Goal: Task Accomplishment & Management: Complete application form

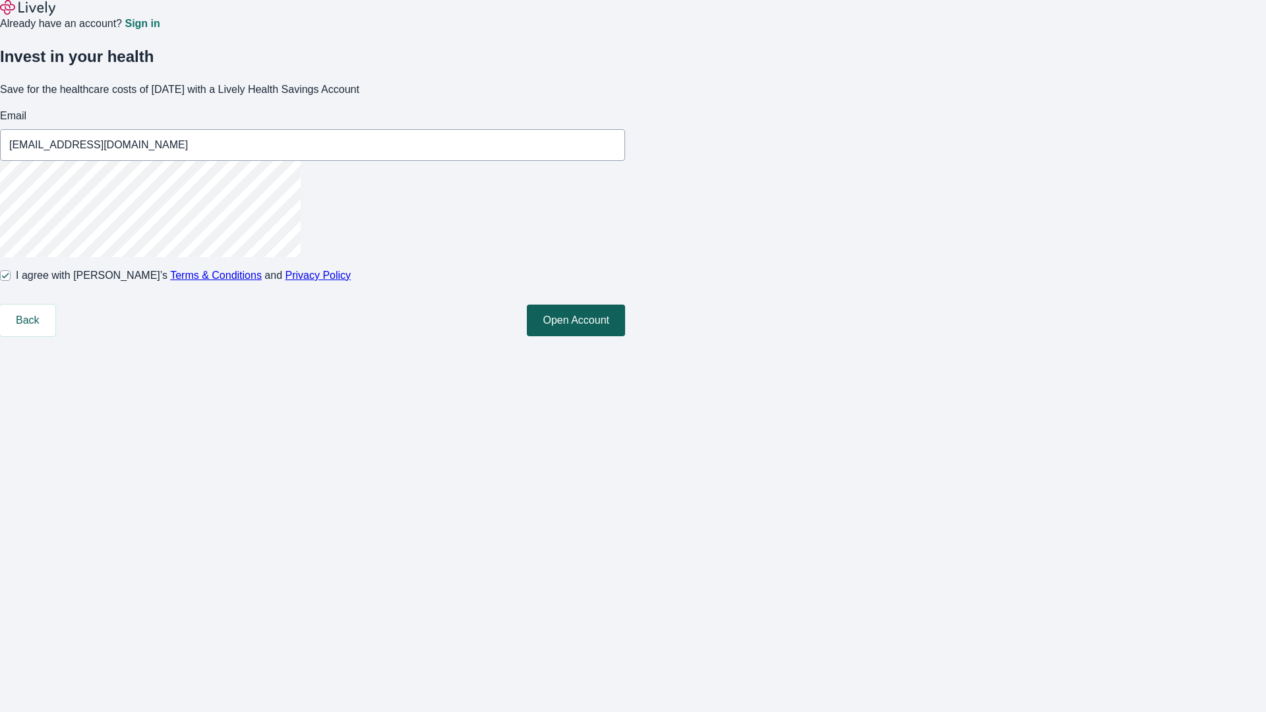
click at [625, 336] on button "Open Account" at bounding box center [576, 321] width 98 height 32
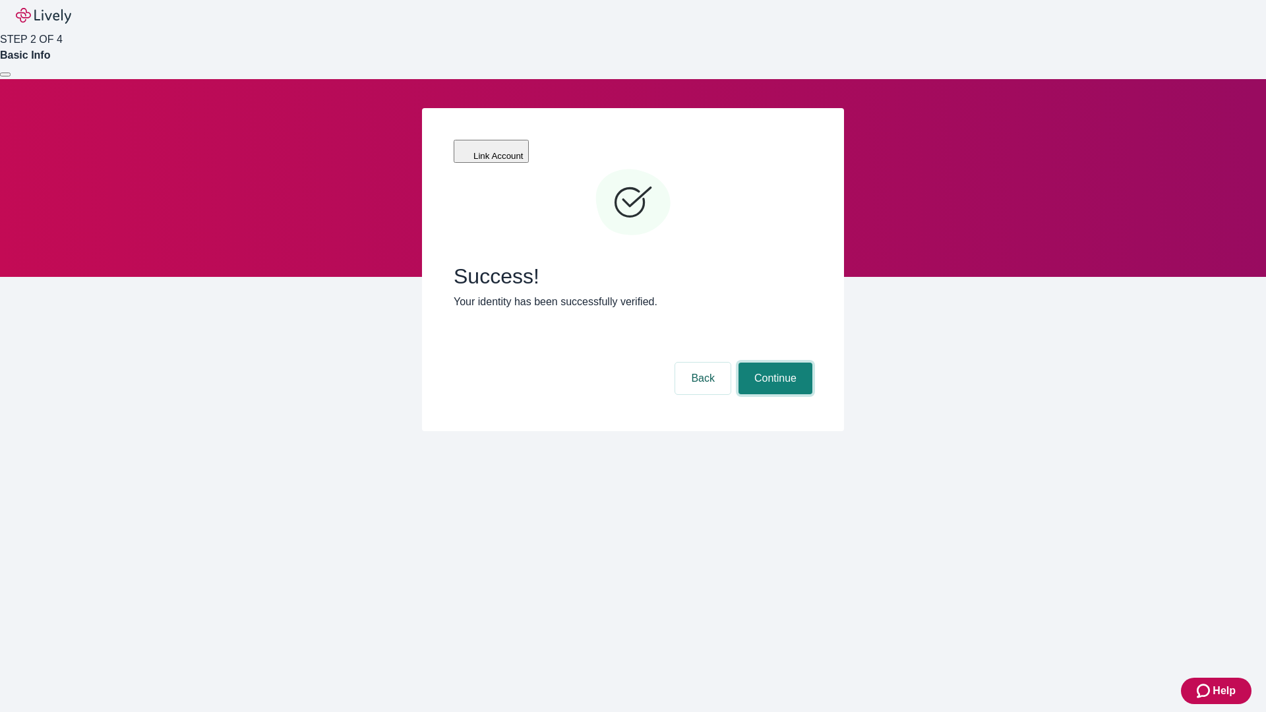
click at [773, 363] on button "Continue" at bounding box center [775, 379] width 74 height 32
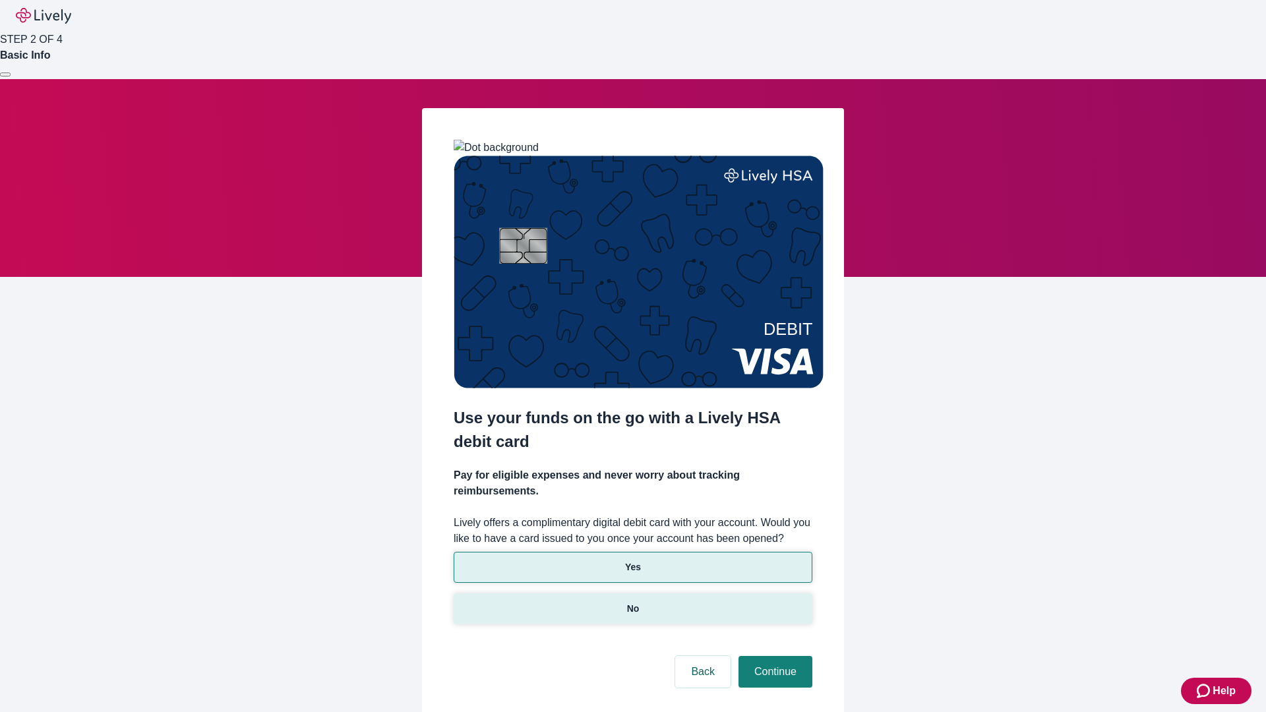
click at [632, 602] on p "No" at bounding box center [633, 609] width 13 height 14
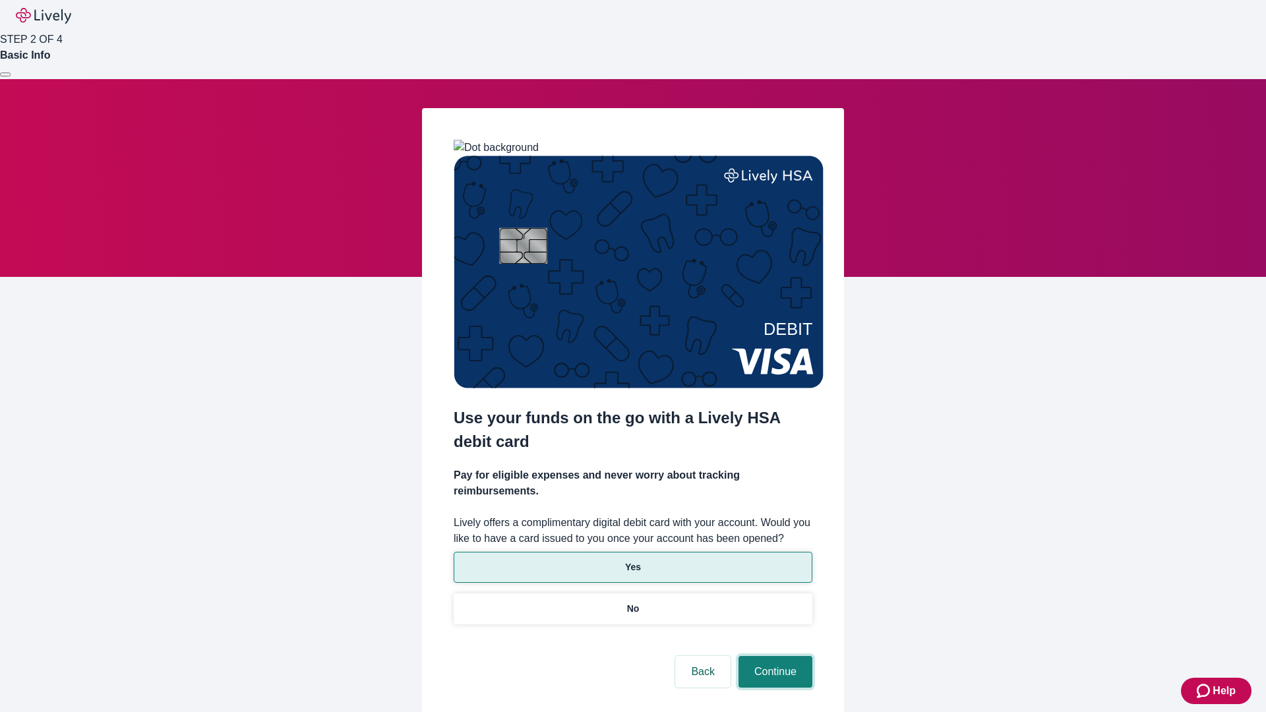
click at [773, 656] on button "Continue" at bounding box center [775, 672] width 74 height 32
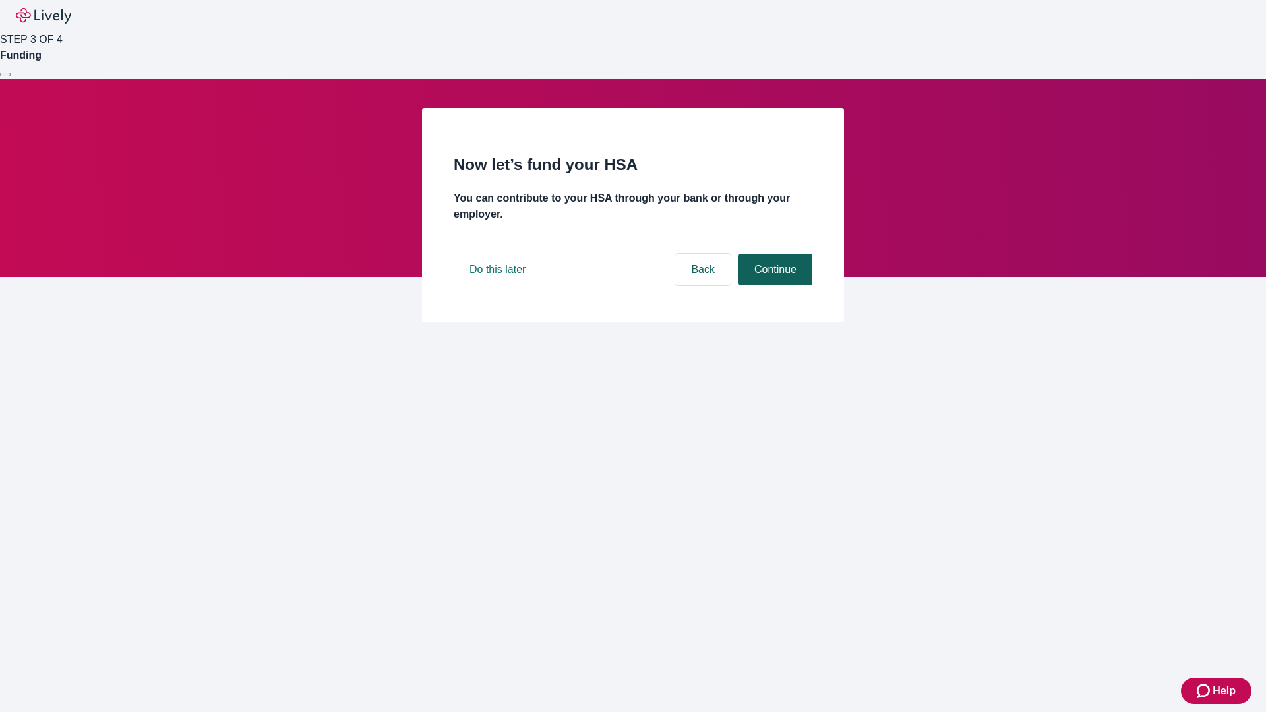
click at [773, 286] on button "Continue" at bounding box center [775, 270] width 74 height 32
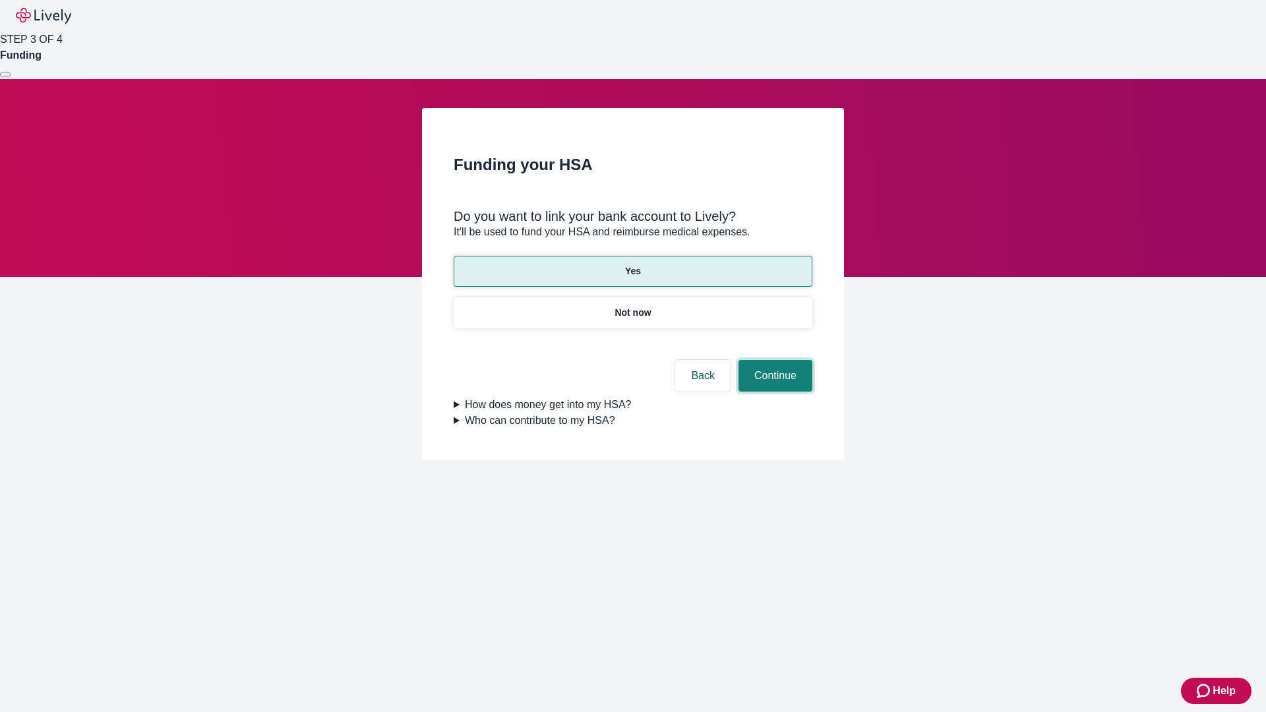
click at [773, 360] on button "Continue" at bounding box center [775, 376] width 74 height 32
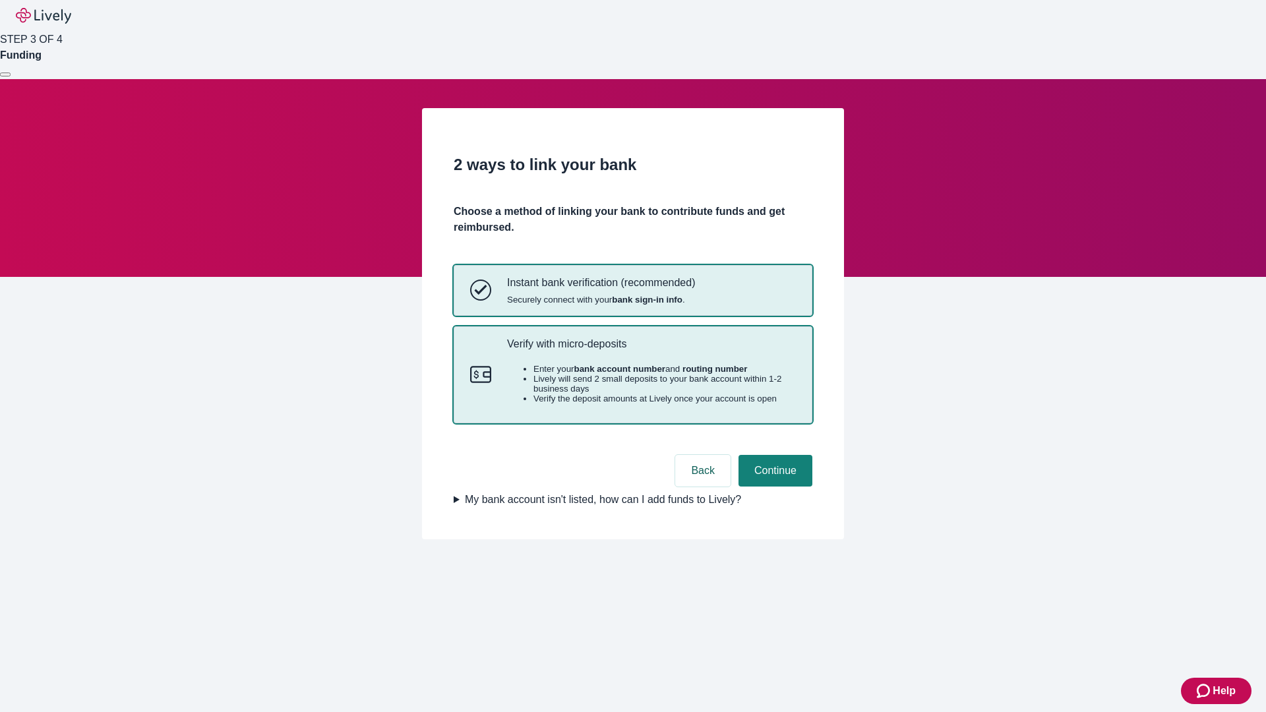
click at [651, 350] on p "Verify with micro-deposits" at bounding box center [651, 344] width 289 height 13
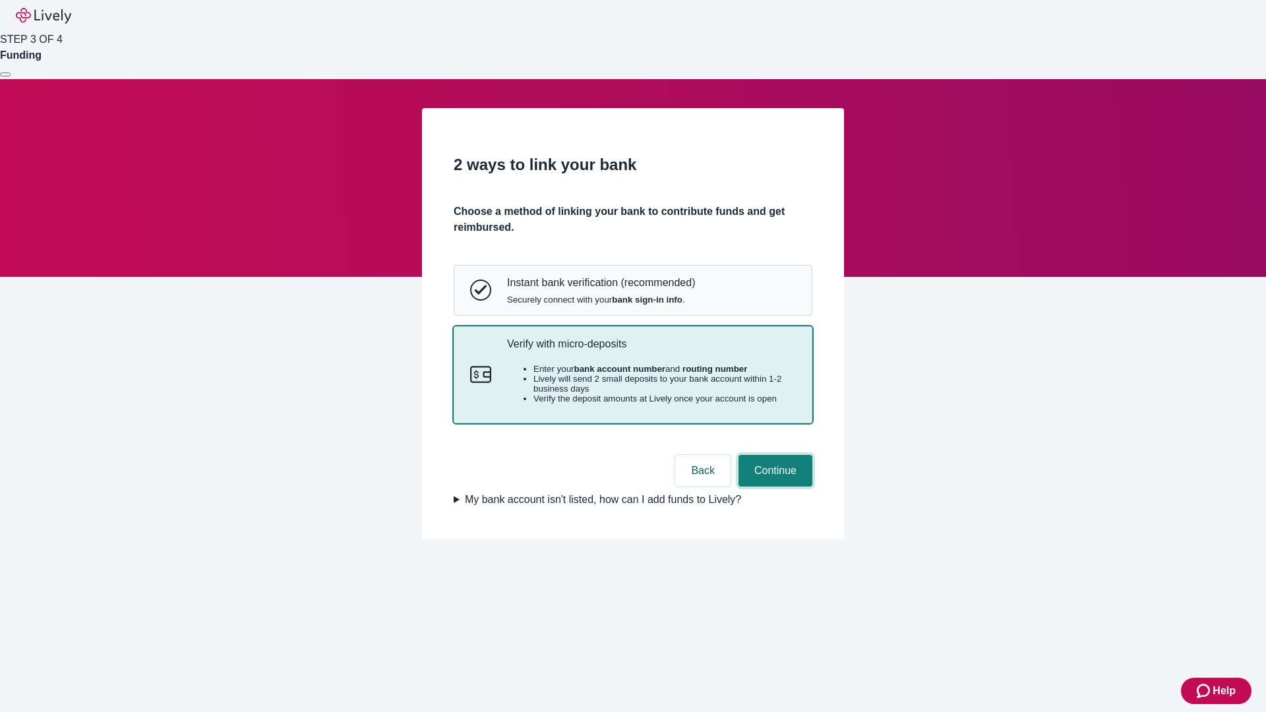
click at [773, 487] on button "Continue" at bounding box center [775, 471] width 74 height 32
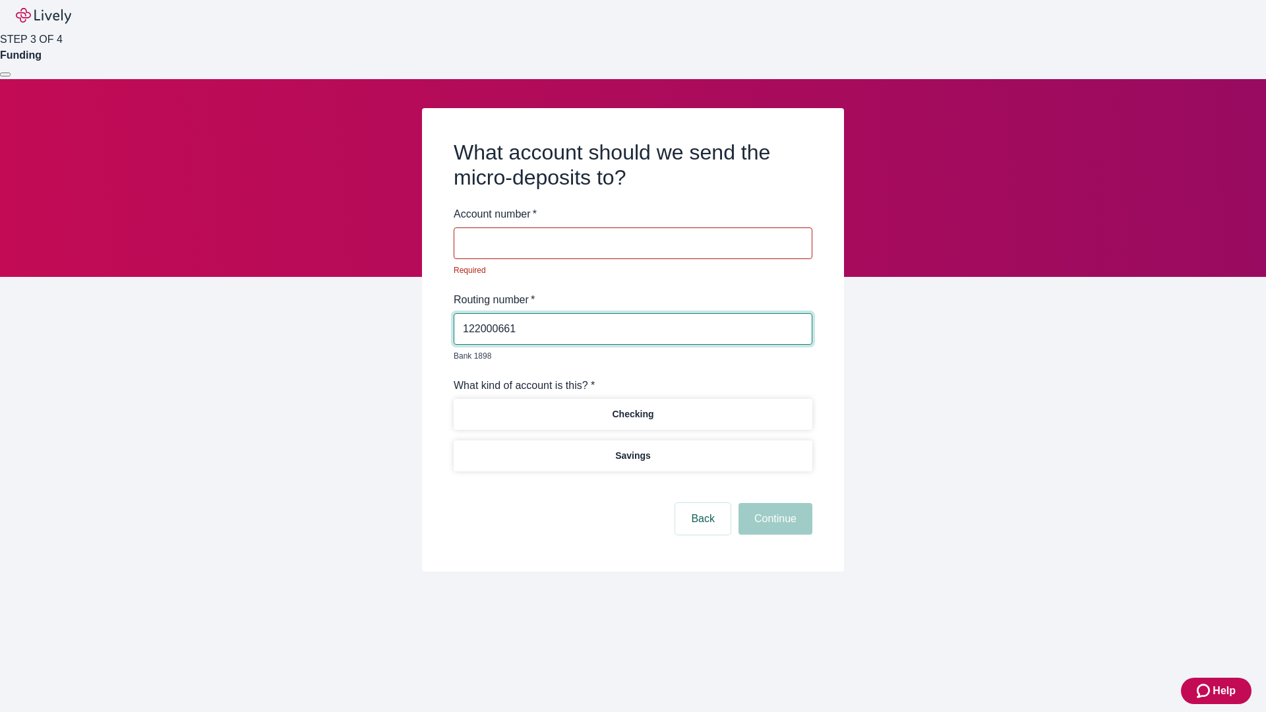
type input "122000661"
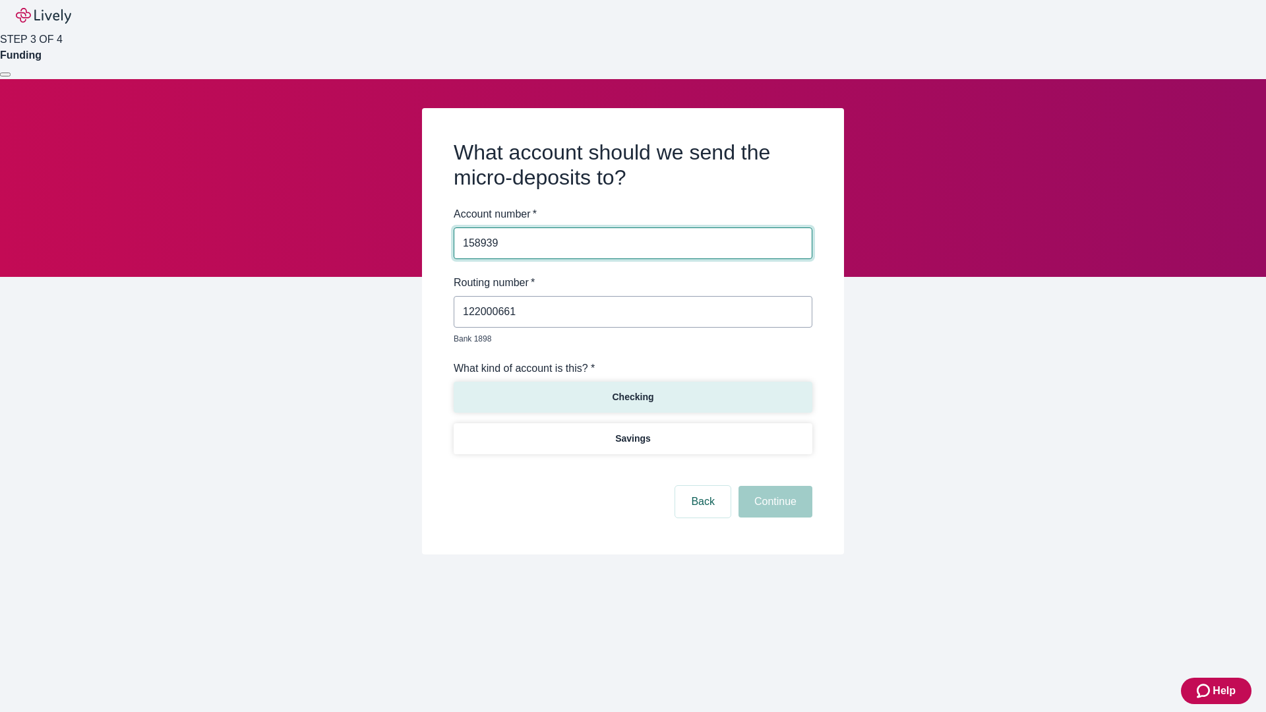
type input "158939"
click at [632, 390] on p "Checking" at bounding box center [633, 397] width 42 height 14
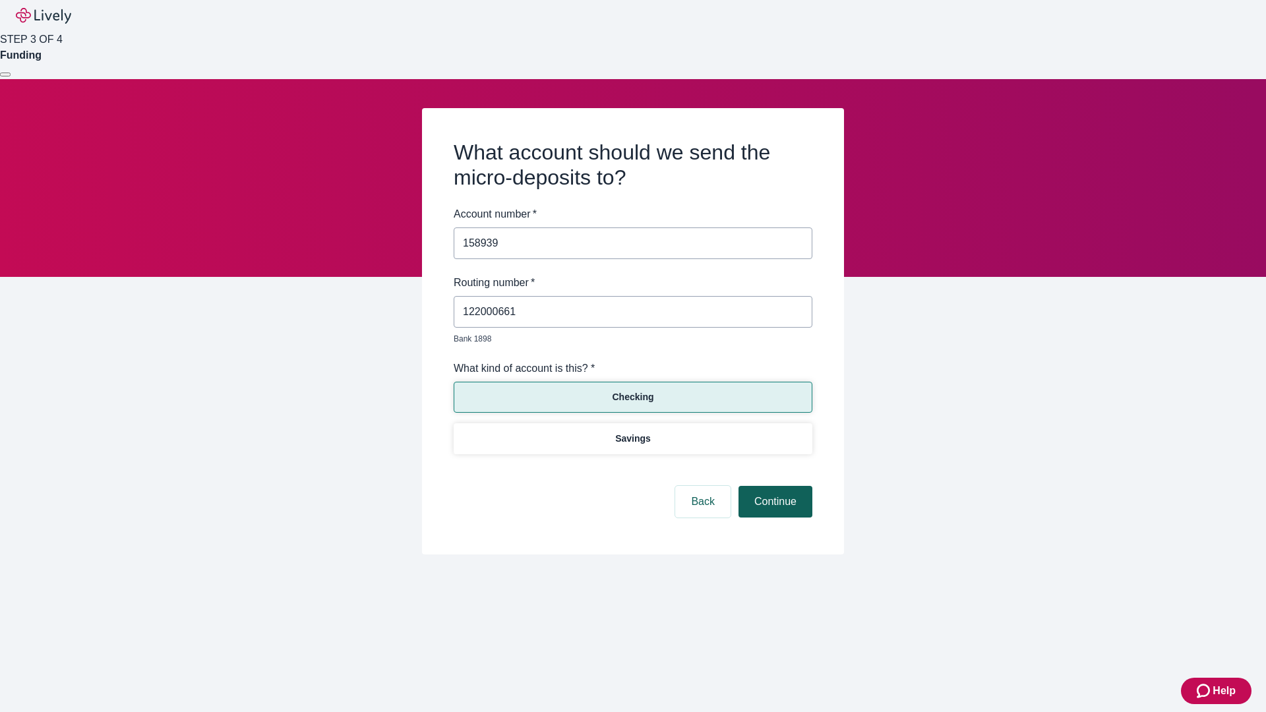
click at [773, 487] on button "Continue" at bounding box center [775, 502] width 74 height 32
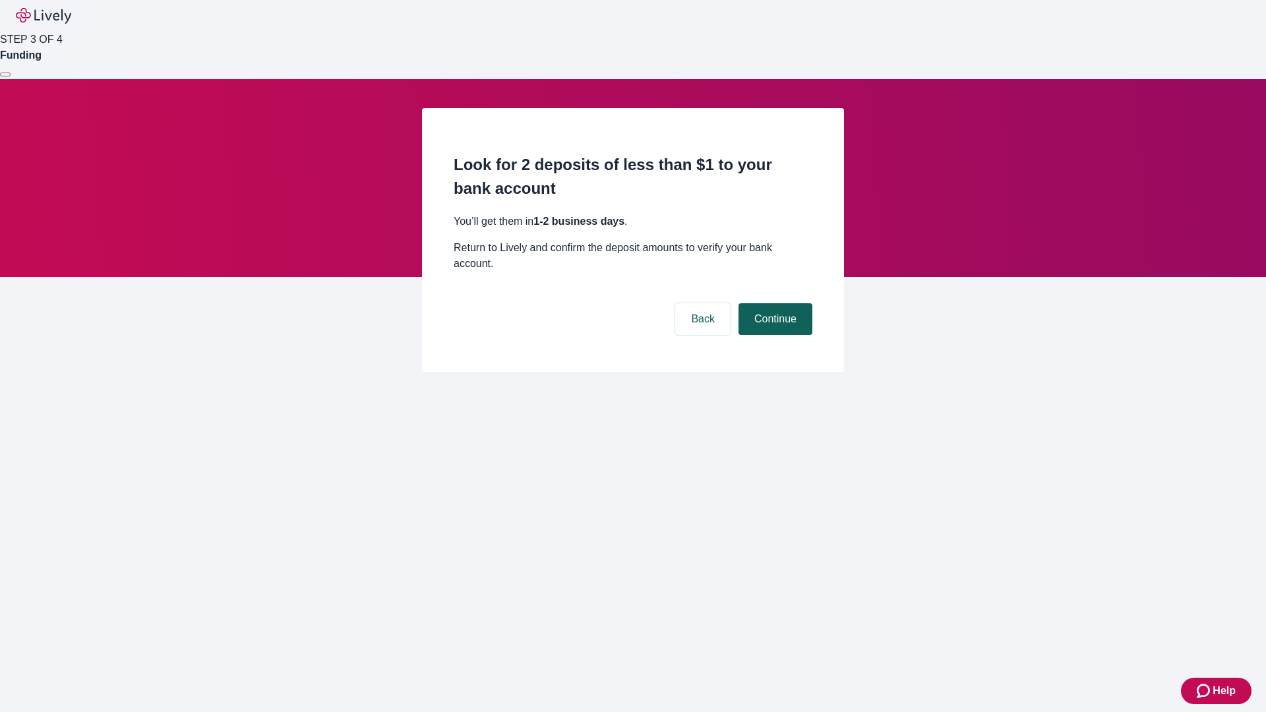
click at [773, 303] on button "Continue" at bounding box center [775, 319] width 74 height 32
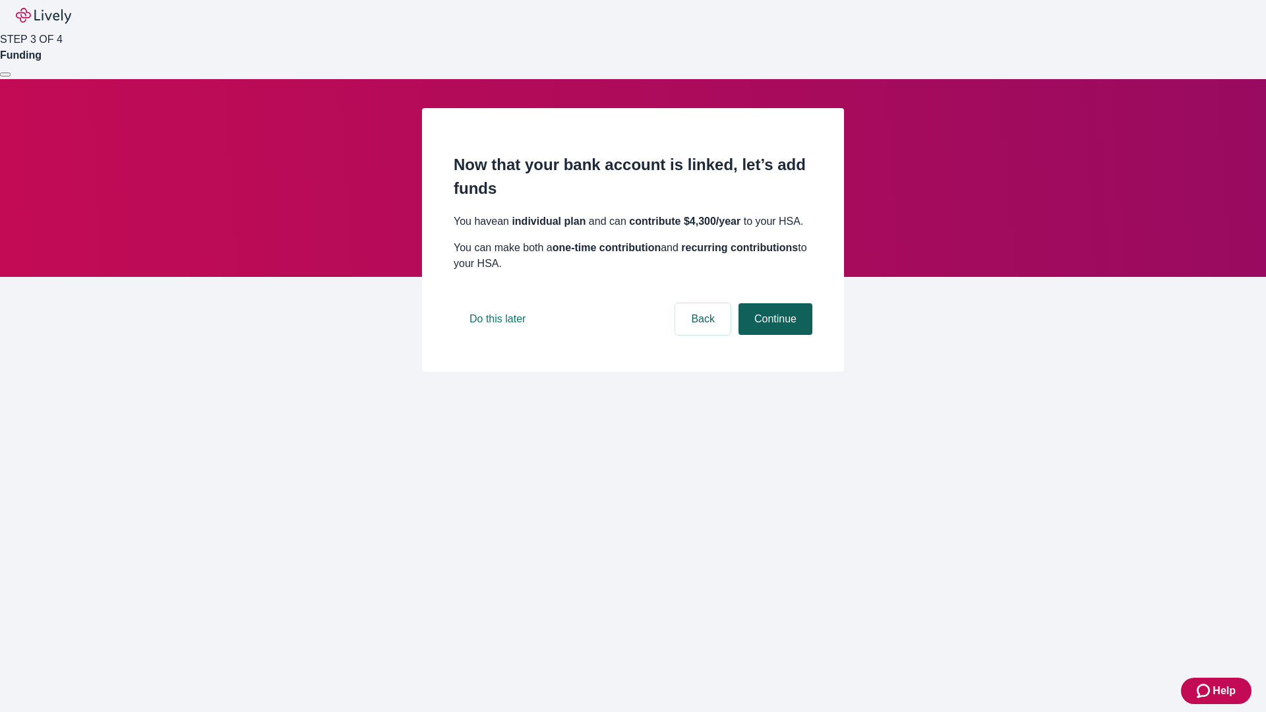
click at [773, 335] on button "Continue" at bounding box center [775, 319] width 74 height 32
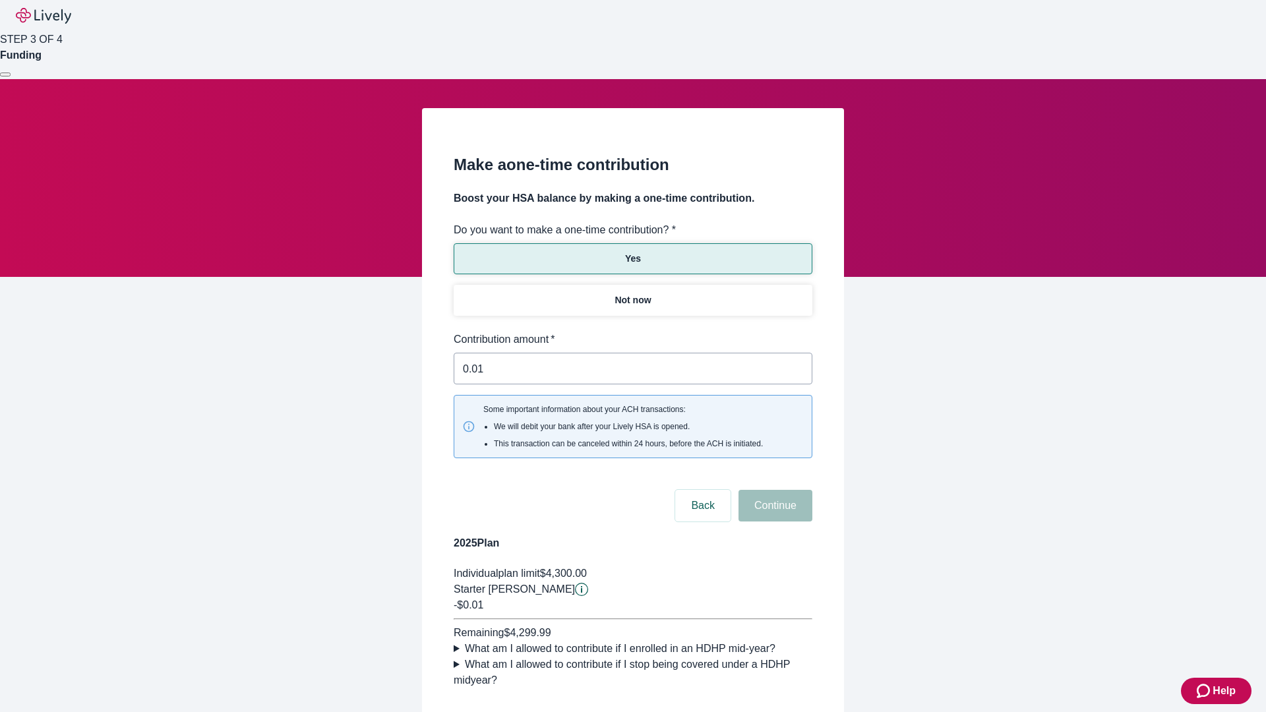
type input "0.01"
click at [773, 490] on button "Continue" at bounding box center [775, 506] width 74 height 32
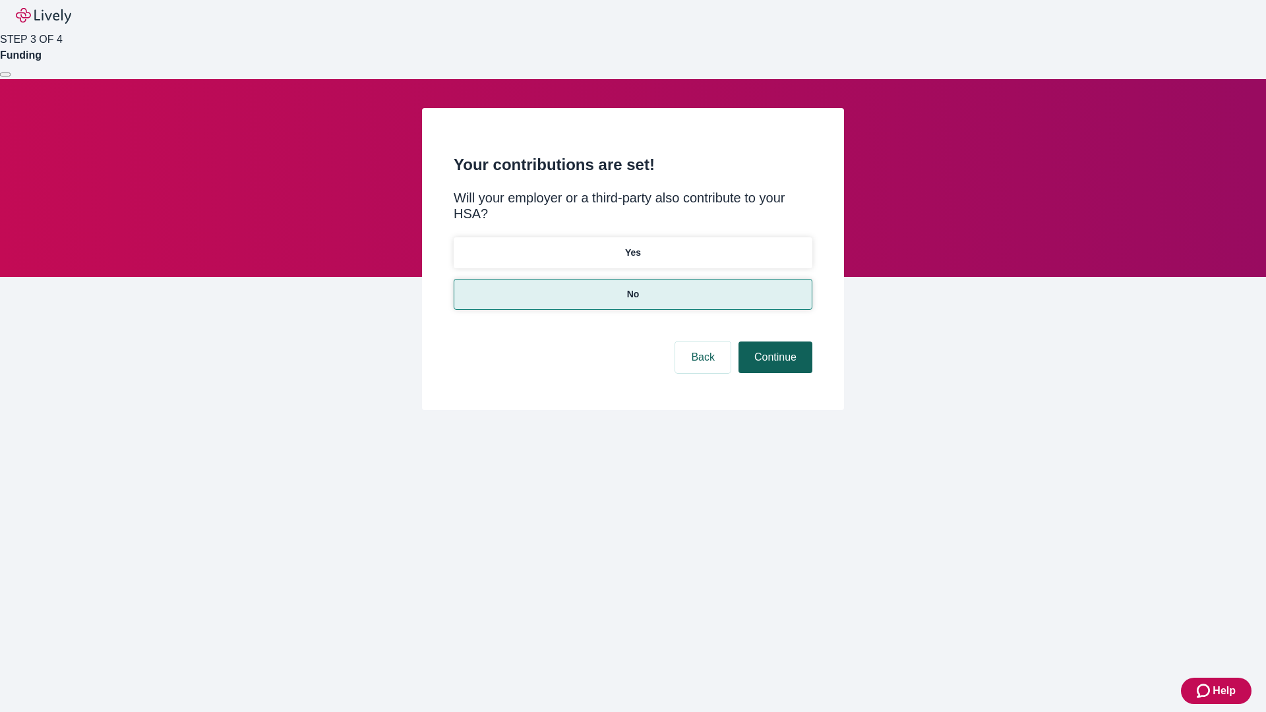
click at [773, 342] on button "Continue" at bounding box center [775, 358] width 74 height 32
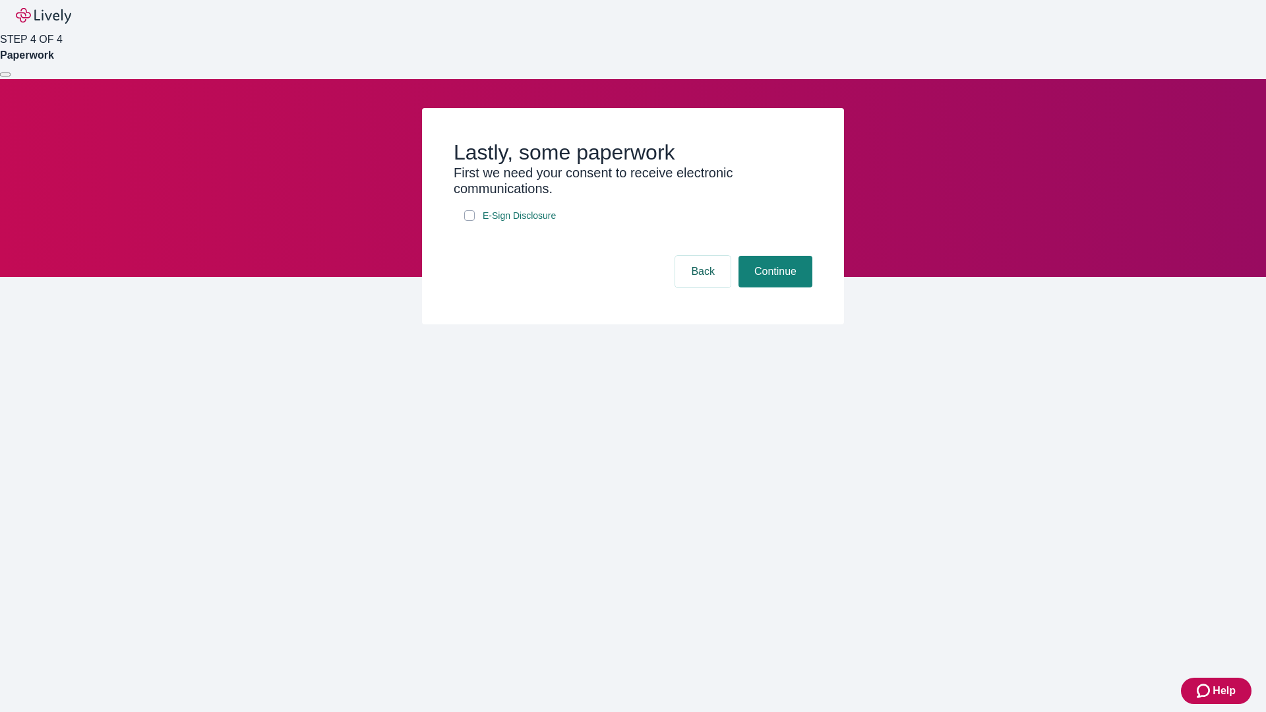
click at [469, 221] on input "E-Sign Disclosure" at bounding box center [469, 215] width 11 height 11
checkbox input "true"
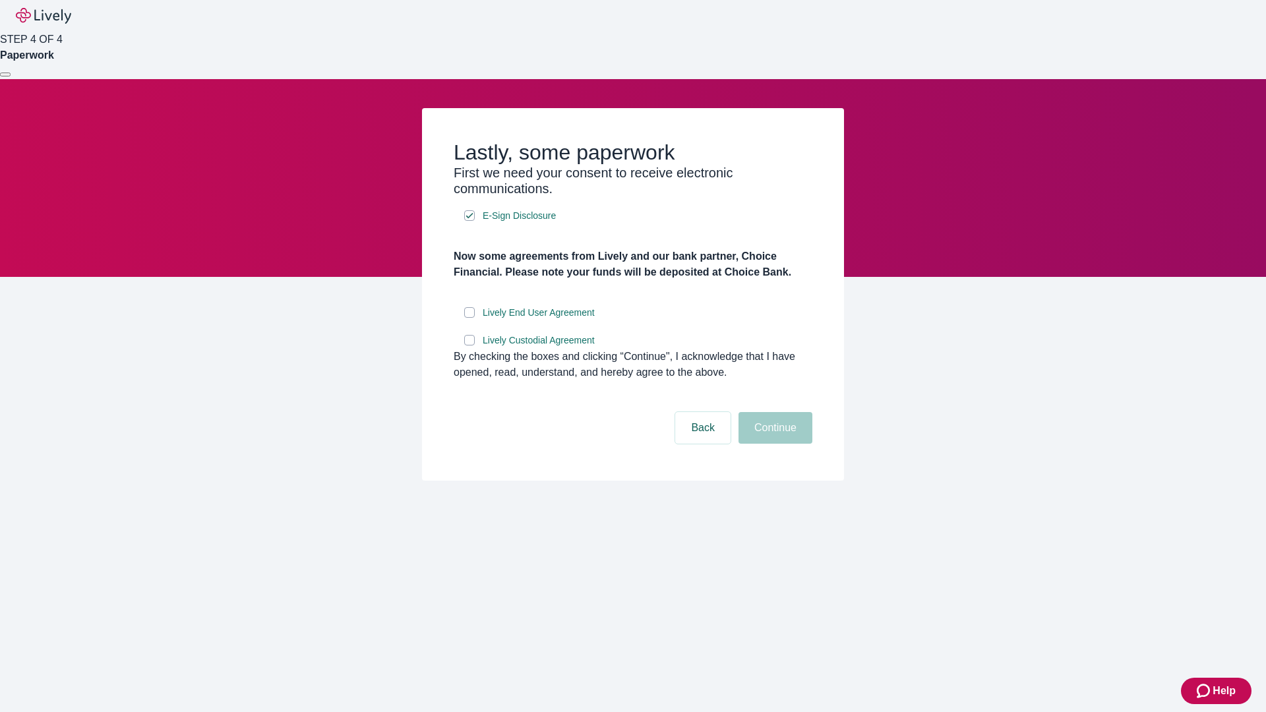
click at [469, 318] on input "Lively End User Agreement" at bounding box center [469, 312] width 11 height 11
checkbox input "true"
click at [469, 346] on input "Lively Custodial Agreement" at bounding box center [469, 340] width 11 height 11
checkbox input "true"
click at [773, 444] on button "Continue" at bounding box center [775, 428] width 74 height 32
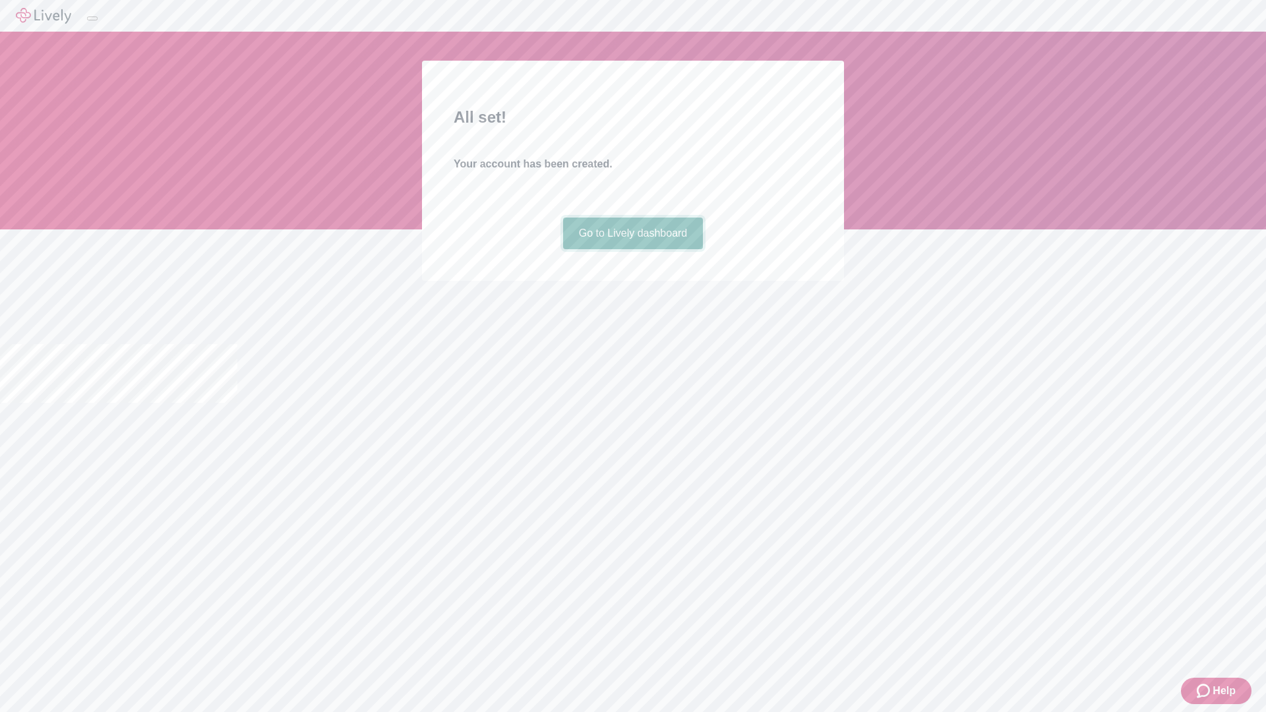
click at [632, 249] on link "Go to Lively dashboard" at bounding box center [633, 234] width 140 height 32
